Goal: Task Accomplishment & Management: Use online tool/utility

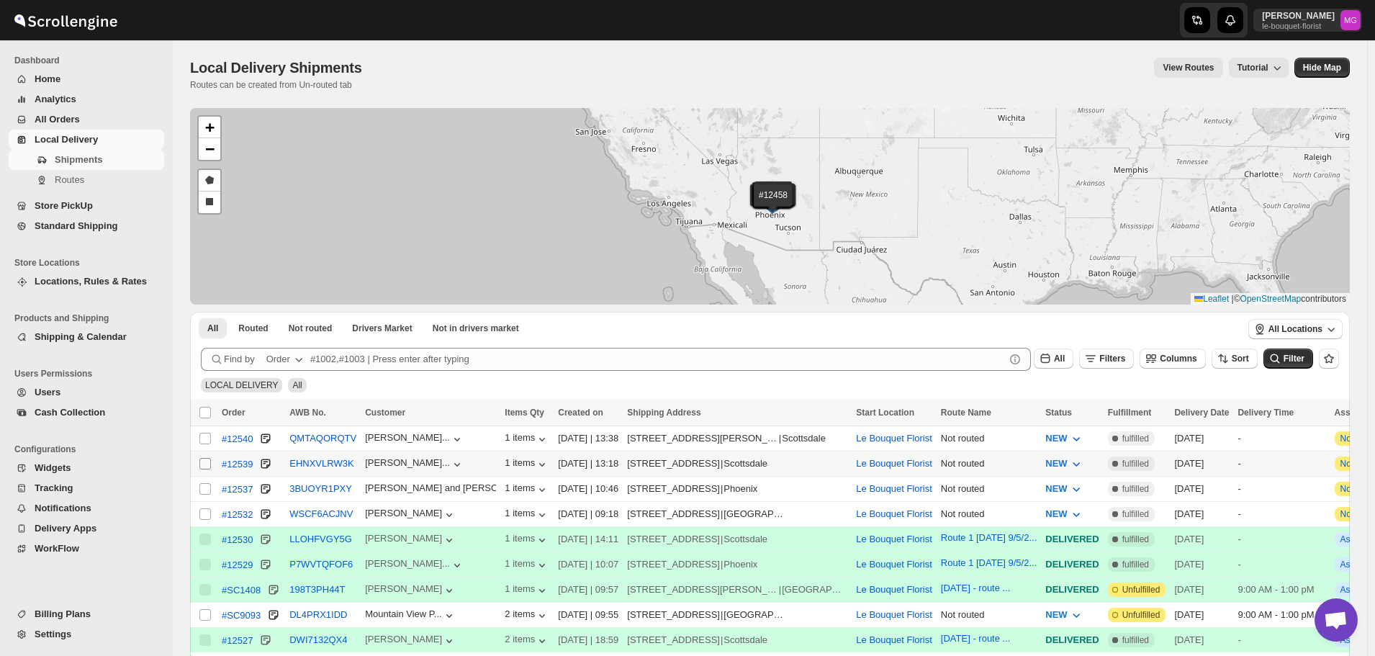
click at [202, 460] on input "Select shipment" at bounding box center [205, 464] width 12 height 12
checkbox input "true"
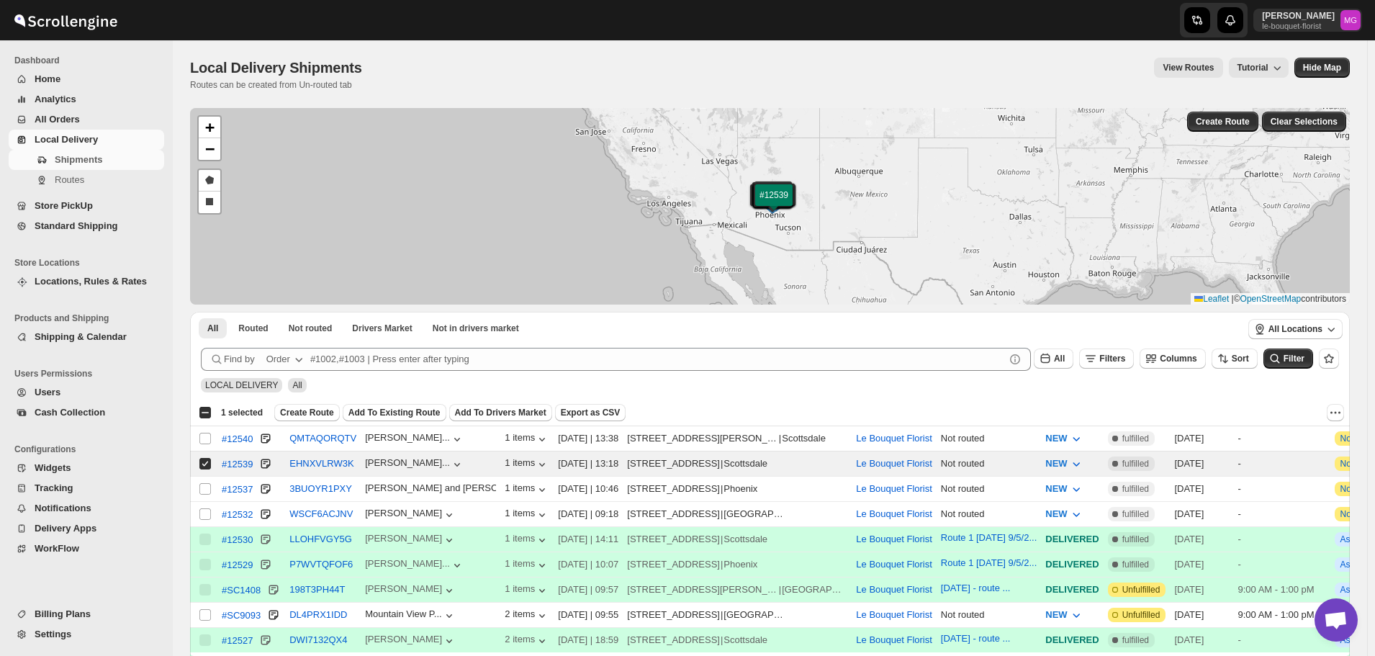
click at [306, 404] on button "Create Route" at bounding box center [306, 412] width 65 height 17
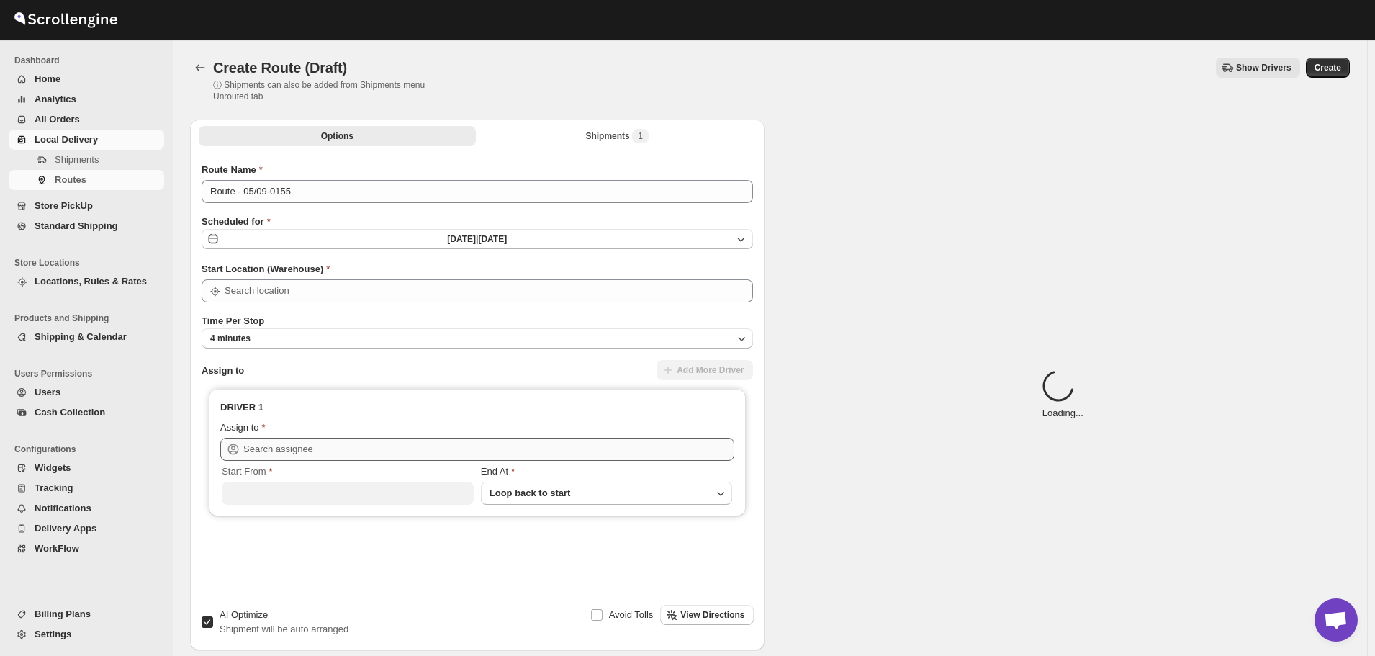
type input "Le Bouquet Florist"
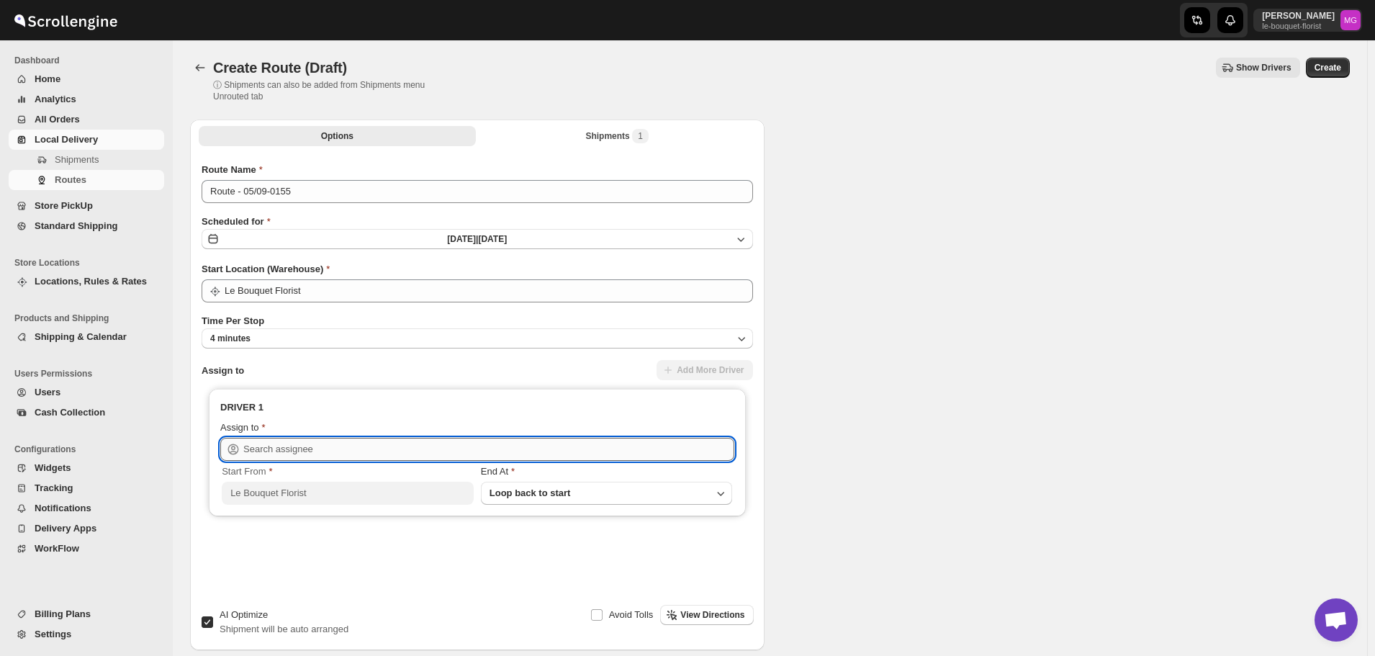
click at [297, 456] on input "text" at bounding box center [488, 449] width 491 height 23
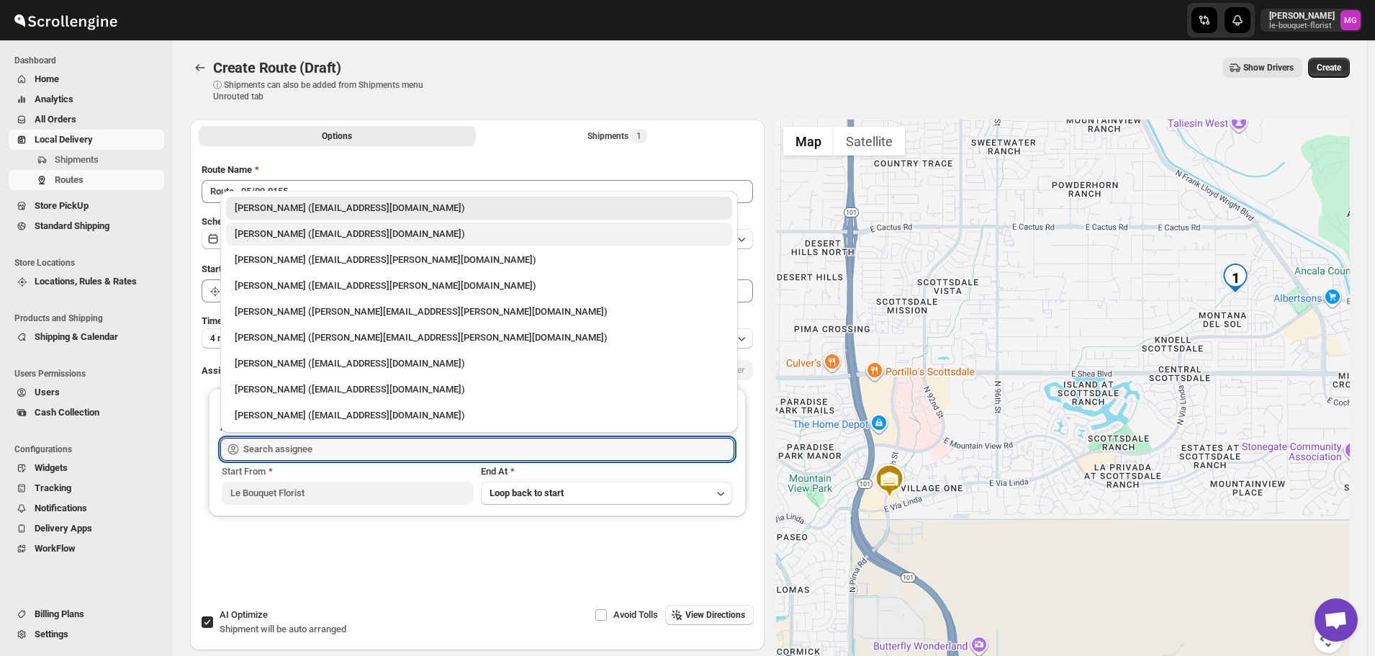
click at [309, 232] on div "Olivia Trott (oetrott@gmail.com)" at bounding box center [479, 234] width 489 height 14
type input "Olivia Trott (oetrott@gmail.com)"
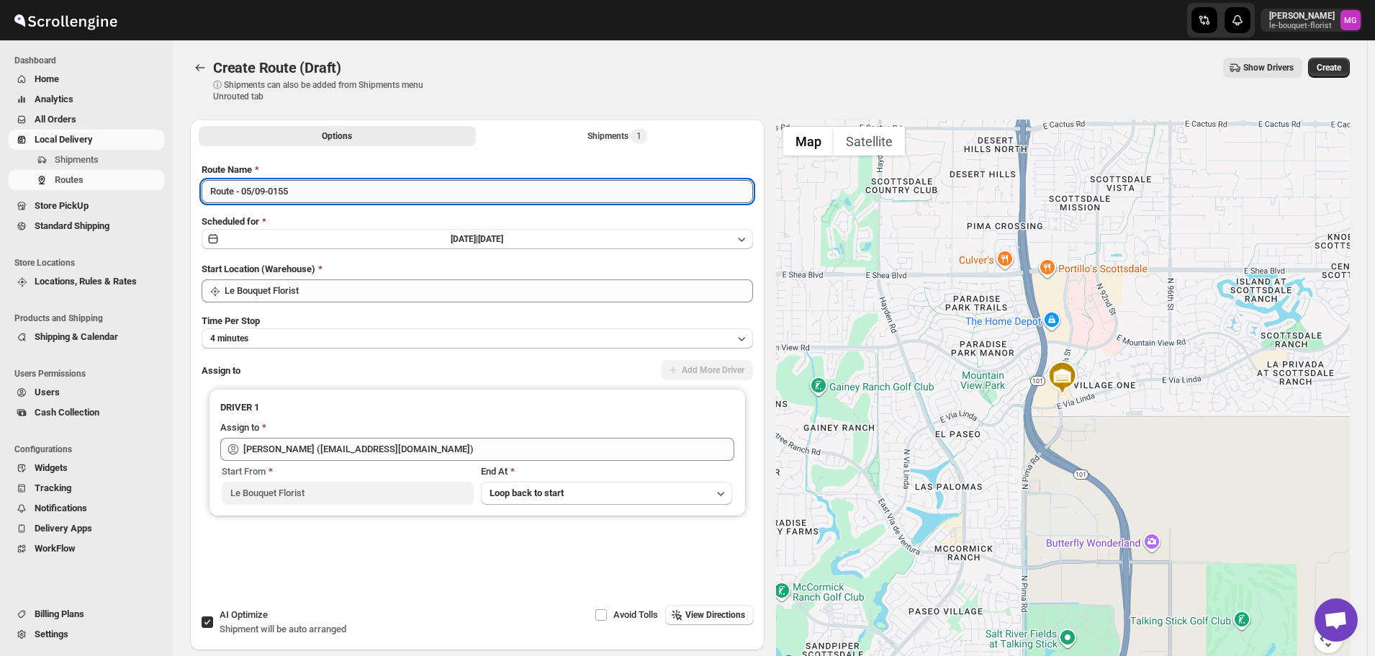
drag, startPoint x: 313, startPoint y: 191, endPoint x: 238, endPoint y: 188, distance: 75.6
click at [238, 188] on input "Route - 05/09-0155" at bounding box center [477, 191] width 551 height 23
type input "Route 2 Friday 9/5/25"
click at [1334, 68] on span "Create" at bounding box center [1328, 68] width 24 height 12
